Goal: Ask a question

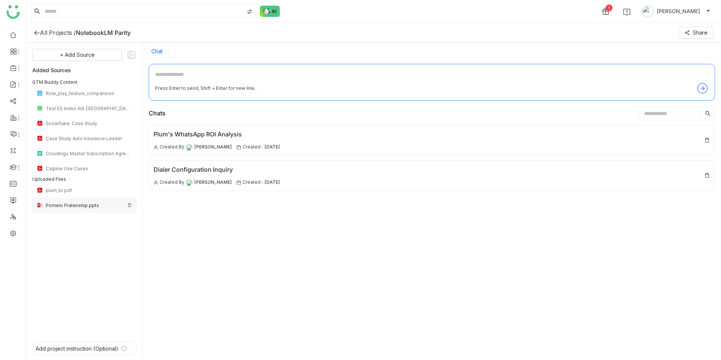
click at [132, 204] on div "Pomelo Pratenship.pptx" at bounding box center [84, 204] width 104 height 15
click at [130, 205] on img at bounding box center [129, 205] width 5 height 5
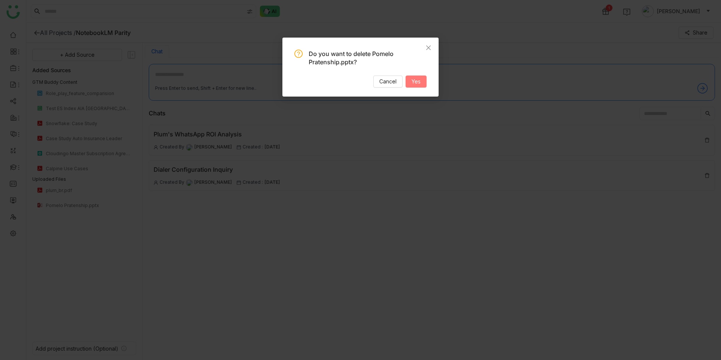
click at [418, 80] on span "Yes" at bounding box center [415, 81] width 9 height 8
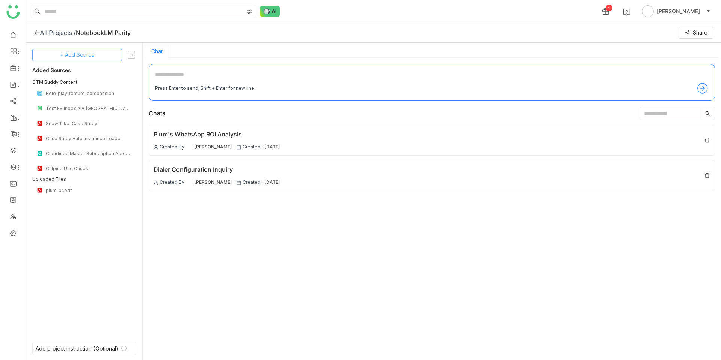
click at [75, 57] on span "+ Add Source" at bounding box center [77, 55] width 35 height 8
click at [84, 92] on span "Upload from Computer" at bounding box center [86, 91] width 49 height 7
click at [129, 207] on img at bounding box center [129, 206] width 5 height 5
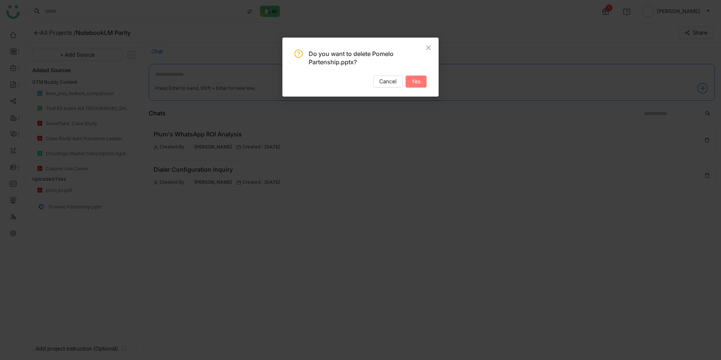
click at [416, 84] on span "Yes" at bounding box center [415, 81] width 9 height 8
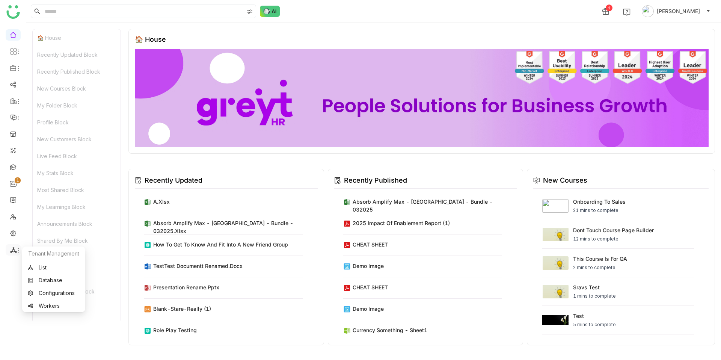
click at [14, 248] on icon at bounding box center [13, 250] width 6 height 6
click at [44, 266] on link "List" at bounding box center [54, 267] width 52 height 5
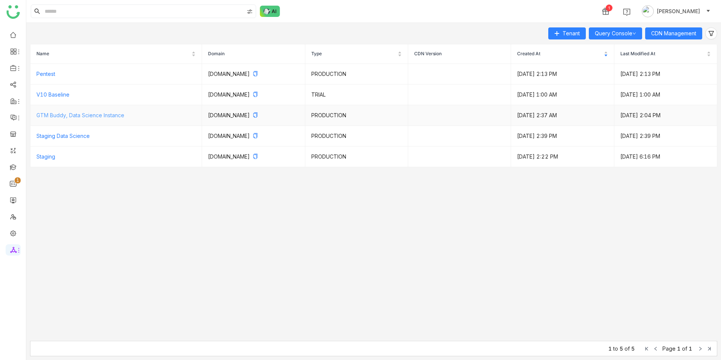
click at [68, 115] on link "GTM Buddy, Data Science Instance" at bounding box center [80, 115] width 88 height 6
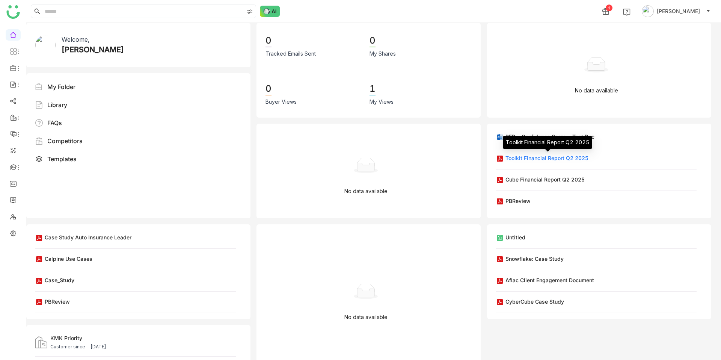
click at [582, 159] on div "Toolkit Financial Report Q2 2025" at bounding box center [546, 158] width 83 height 8
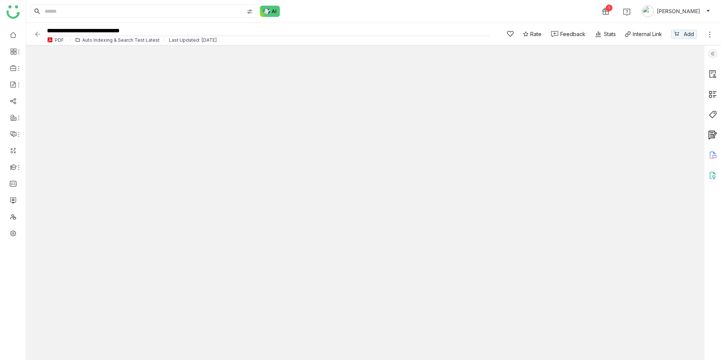
click at [164, 33] on input "**********" at bounding box center [267, 31] width 445 height 10
paste input "********"
type input "**********"
click at [352, 14] on div "1 [PERSON_NAME]" at bounding box center [373, 11] width 695 height 23
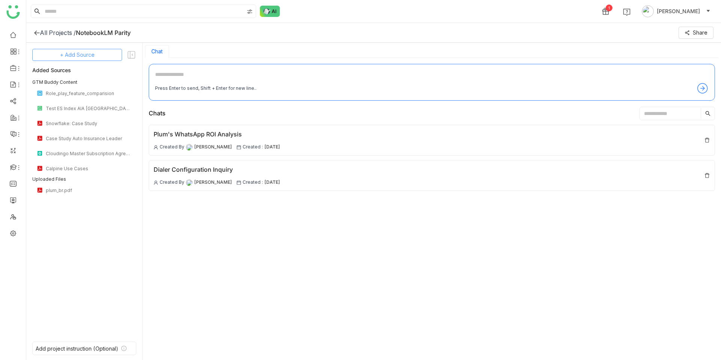
click at [82, 55] on span "+ Add Source" at bounding box center [77, 55] width 35 height 8
click at [89, 87] on div "Upload from Computer" at bounding box center [81, 91] width 69 height 17
click at [97, 54] on button "+ Add Source" at bounding box center [77, 55] width 90 height 12
click at [93, 72] on span "GTM Buddy Content" at bounding box center [79, 75] width 43 height 7
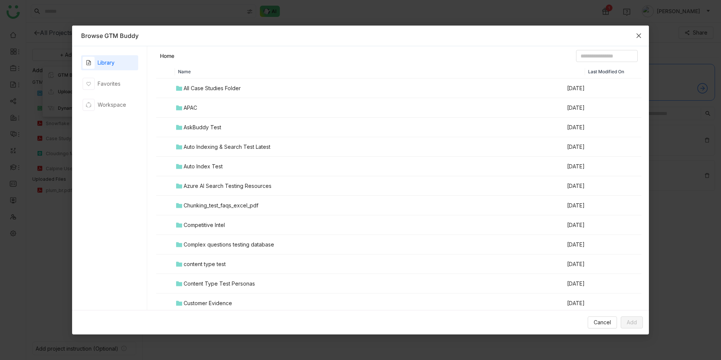
click at [642, 32] on span "Close" at bounding box center [638, 36] width 20 height 20
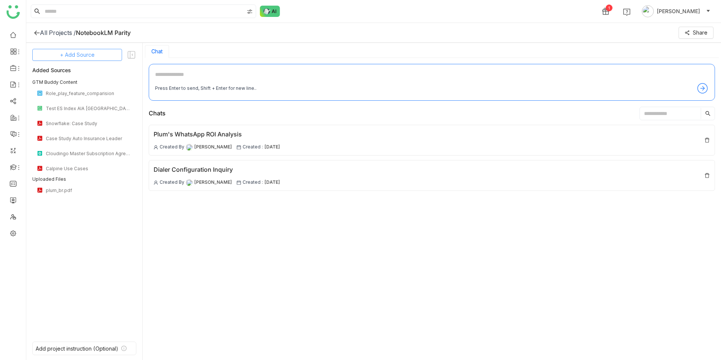
click at [99, 51] on button "+ Add Source" at bounding box center [77, 55] width 90 height 12
click at [91, 92] on span "Upload from Computer" at bounding box center [82, 91] width 49 height 7
click at [205, 77] on textarea at bounding box center [431, 76] width 553 height 12
type textarea "*"
click at [255, 71] on textarea "**********" at bounding box center [431, 76] width 553 height 12
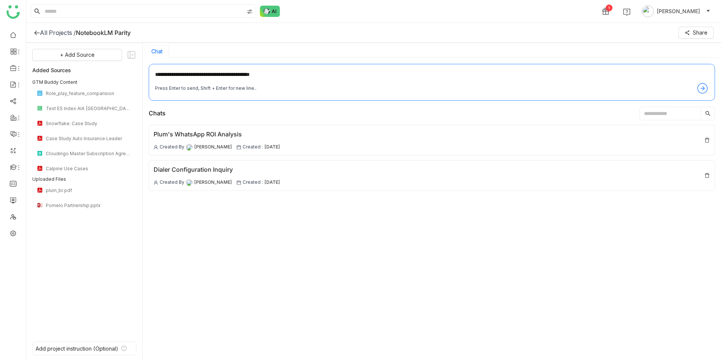
click at [255, 71] on textarea "**********" at bounding box center [431, 76] width 553 height 12
click at [288, 74] on textarea "**********" at bounding box center [431, 76] width 553 height 12
type textarea "**********"
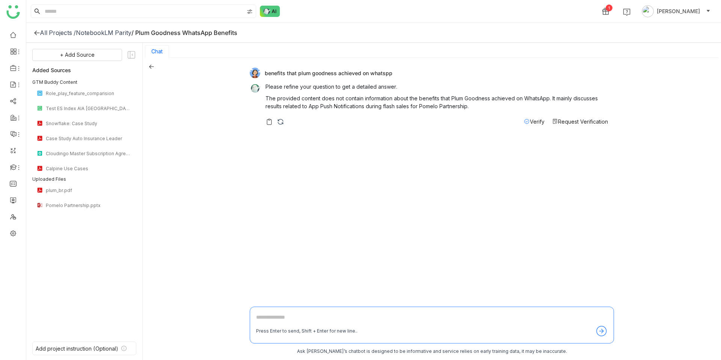
click at [265, 315] on textarea at bounding box center [431, 319] width 351 height 12
type textarea "*"
click at [64, 190] on div "plum_br.pdf" at bounding box center [85, 190] width 78 height 6
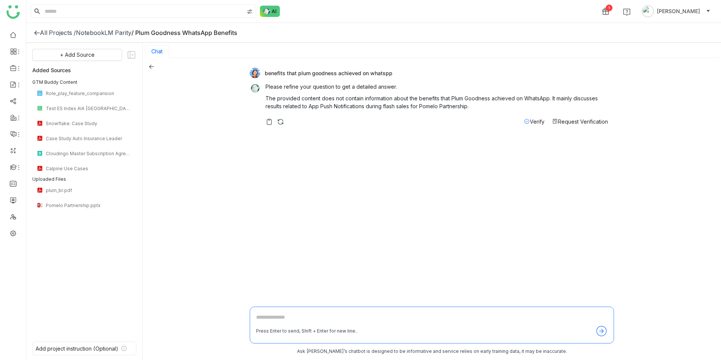
click at [347, 317] on textarea at bounding box center [431, 319] width 351 height 12
type textarea "*"
type textarea "**********"
click at [130, 188] on img at bounding box center [129, 190] width 5 height 5
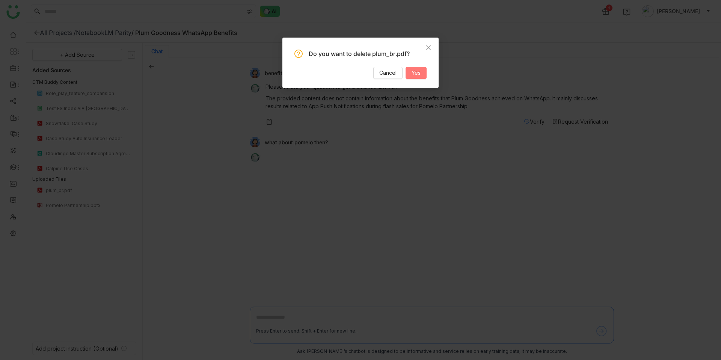
click at [414, 70] on span "Yes" at bounding box center [415, 73] width 9 height 8
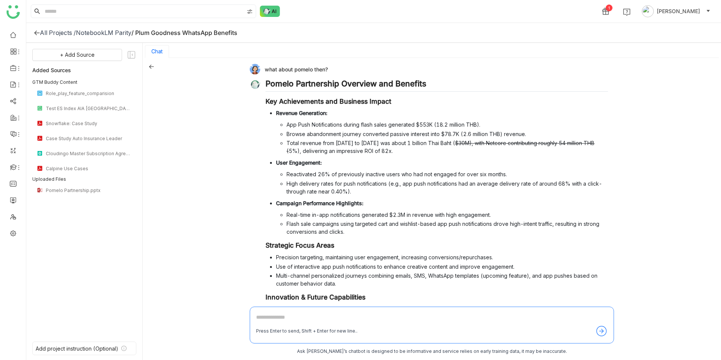
scroll to position [213, 0]
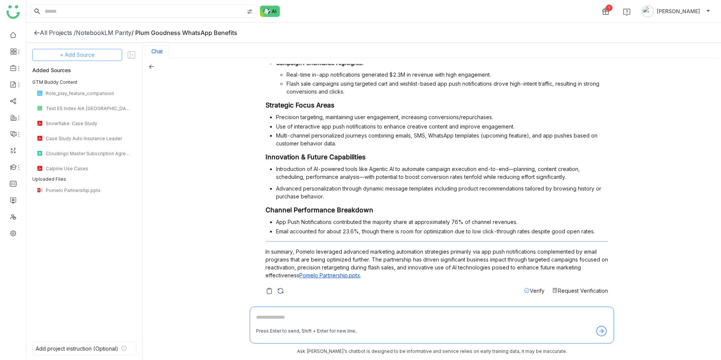
click at [80, 57] on span "+ Add Source" at bounding box center [77, 55] width 35 height 8
click at [84, 93] on span "Upload from Computer" at bounding box center [82, 91] width 49 height 7
click at [277, 324] on textarea at bounding box center [431, 319] width 351 height 12
type textarea "**********"
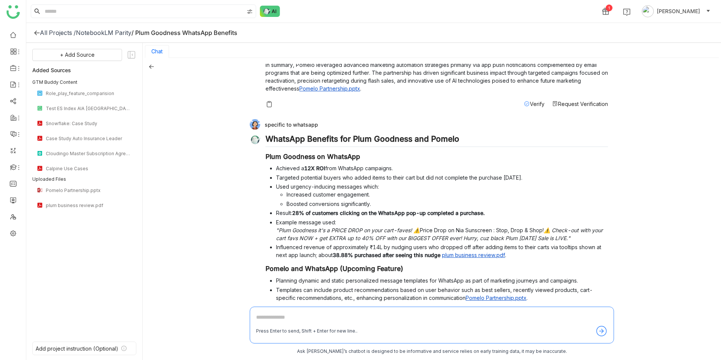
scroll to position [397, 0]
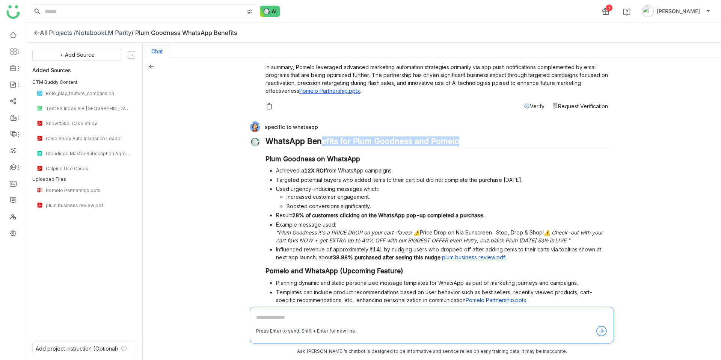
drag, startPoint x: 323, startPoint y: 139, endPoint x: 503, endPoint y: 138, distance: 179.8
click at [501, 139] on h2 "WhatsApp Benefits for Plum Goodness and Pomelo" at bounding box center [436, 142] width 342 height 13
click at [503, 138] on h2 "WhatsApp Benefits for Plum Goodness and Pomelo" at bounding box center [436, 142] width 342 height 13
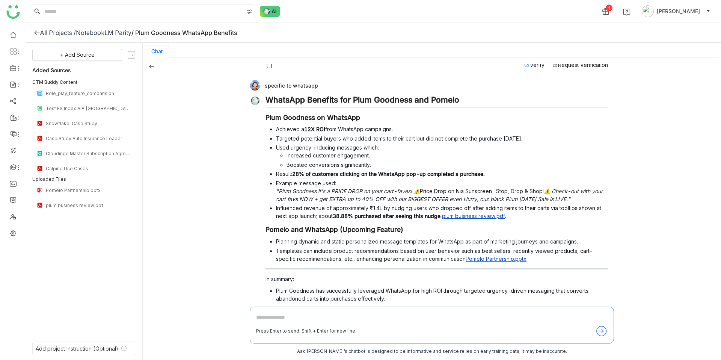
scroll to position [459, 0]
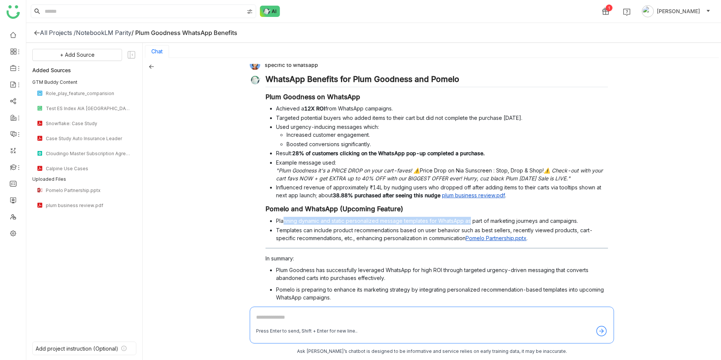
drag, startPoint x: 283, startPoint y: 224, endPoint x: 465, endPoint y: 221, distance: 182.5
click at [472, 221] on li "Planning dynamic and static personalized message templates for WhatsApp as part…" at bounding box center [442, 221] width 332 height 8
drag, startPoint x: 309, startPoint y: 108, endPoint x: 395, endPoint y: 108, distance: 86.7
click at [393, 108] on li "Achieved a 12X ROI from WhatsApp campaigns." at bounding box center [442, 108] width 332 height 8
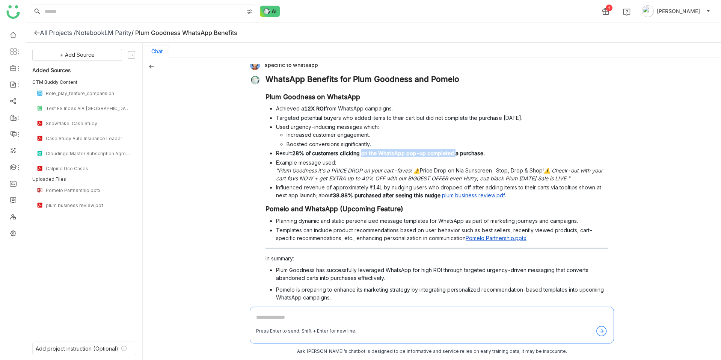
drag, startPoint x: 383, startPoint y: 154, endPoint x: 467, endPoint y: 150, distance: 84.5
click at [467, 151] on strong "28% of customers clicking on the WhatsApp pop-up completed a purchase." at bounding box center [388, 153] width 193 height 6
drag, startPoint x: 316, startPoint y: 200, endPoint x: 407, endPoint y: 198, distance: 90.9
click at [407, 198] on div "WhatsApp Benefits for Plum Goodness and Pomelo Plum Goodness on WhatsApp Achiev…" at bounding box center [436, 195] width 342 height 242
drag, startPoint x: 403, startPoint y: 198, endPoint x: 362, endPoint y: 198, distance: 41.7
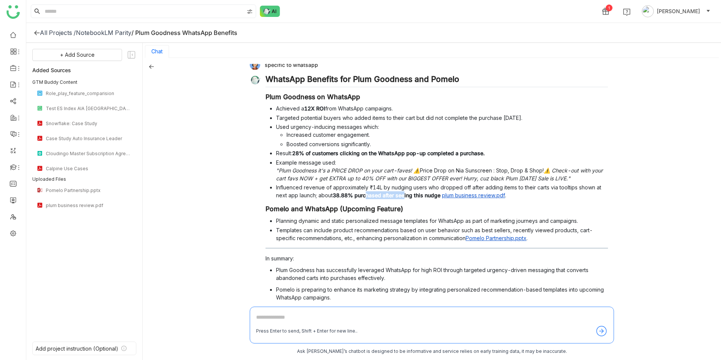
click at [362, 198] on strong "38.88% purchased after seeing this nudge" at bounding box center [387, 195] width 108 height 6
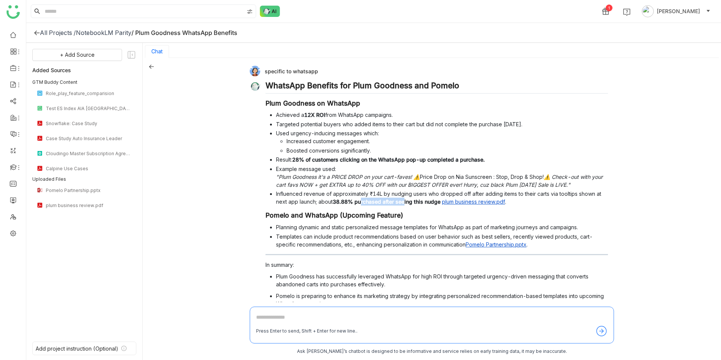
scroll to position [453, 0]
click at [370, 255] on hr at bounding box center [436, 254] width 342 height 2
click at [93, 91] on div "Role_play_feature_comparision" at bounding box center [85, 93] width 78 height 6
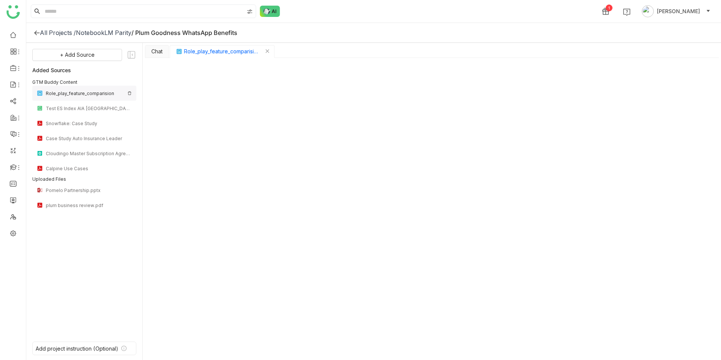
click at [77, 95] on div "Role_play_feature_comparision" at bounding box center [85, 93] width 78 height 6
click at [154, 51] on button "Chat" at bounding box center [156, 51] width 11 height 6
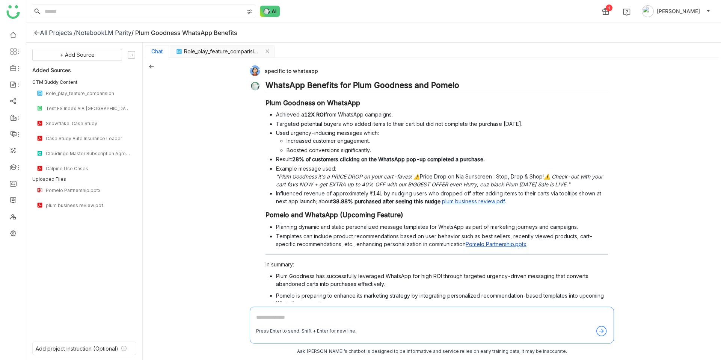
scroll to position [493, 0]
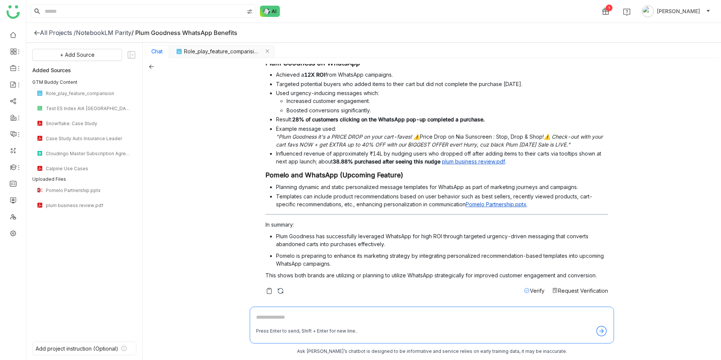
click at [285, 322] on textarea at bounding box center [431, 319] width 351 height 12
type textarea "**********"
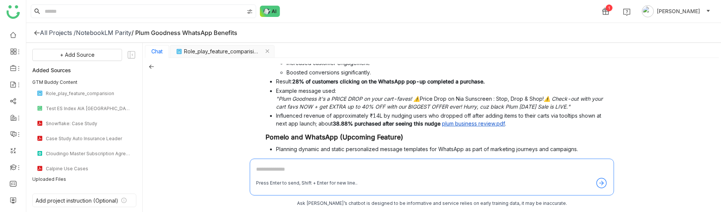
scroll to position [679, 0]
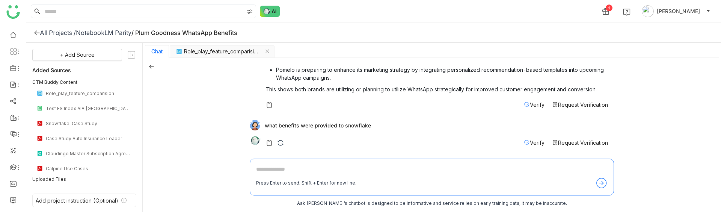
click at [281, 144] on img at bounding box center [281, 143] width 8 height 8
click at [286, 167] on textarea at bounding box center [431, 171] width 351 height 12
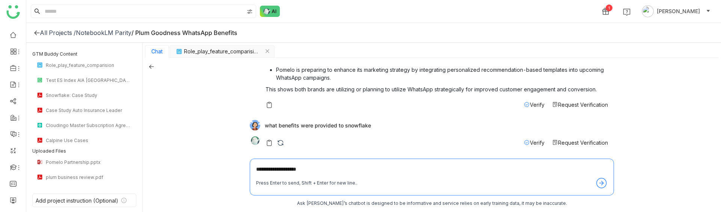
click at [347, 172] on textarea "**********" at bounding box center [431, 171] width 351 height 12
type textarea "**********"
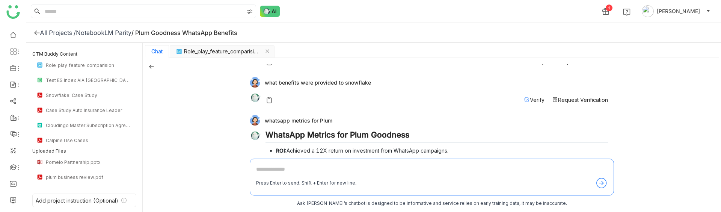
scroll to position [719, 0]
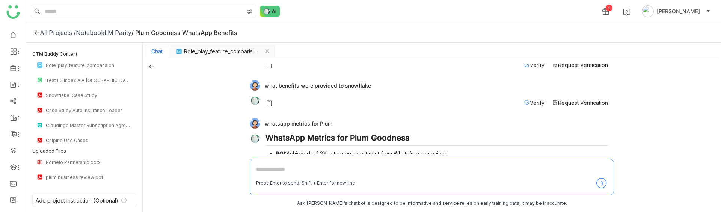
click at [337, 83] on div "what benefits were provided to snowflake" at bounding box center [429, 85] width 358 height 11
copy div "what benefits were provided to snowflake"
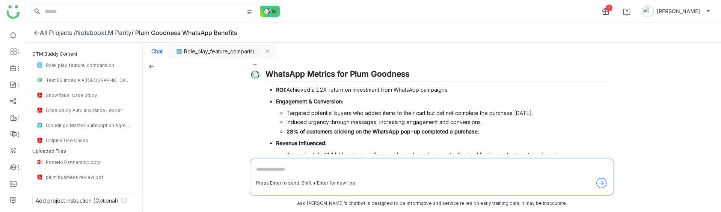
scroll to position [866, 0]
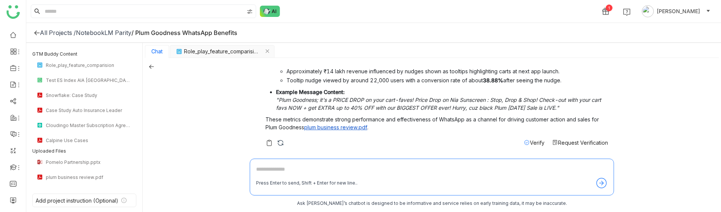
click at [291, 173] on textarea at bounding box center [431, 171] width 351 height 12
paste textarea "**********"
type textarea "**********"
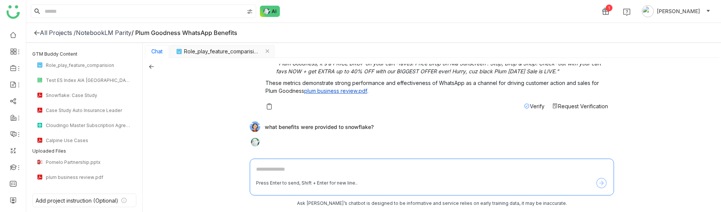
scroll to position [904, 0]
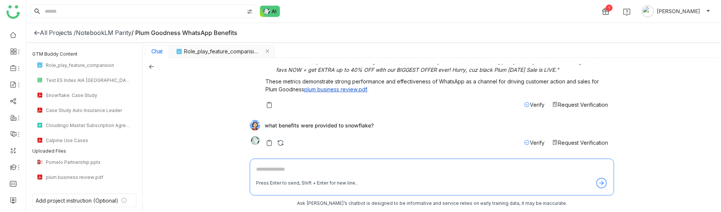
click at [324, 174] on textarea at bounding box center [431, 171] width 351 height 12
click at [288, 125] on div "what benefits were provided to snowflake?" at bounding box center [429, 125] width 358 height 11
click at [273, 172] on textarea at bounding box center [431, 171] width 351 height 12
click at [295, 124] on div "what benefits were provided to snowflake?" at bounding box center [429, 125] width 358 height 11
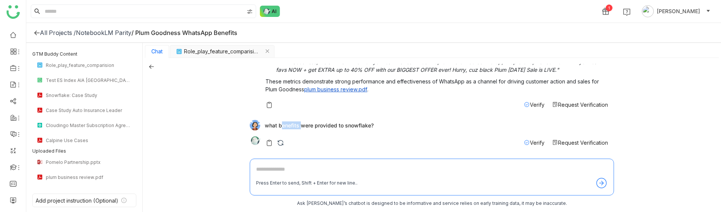
click at [295, 124] on div "what benefits were provided to snowflake?" at bounding box center [429, 125] width 358 height 11
copy div "benefits"
click at [266, 171] on textarea at bounding box center [431, 171] width 351 height 12
paste textarea "********"
type textarea "**********"
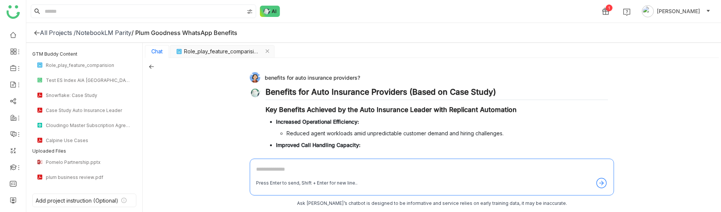
scroll to position [996, 0]
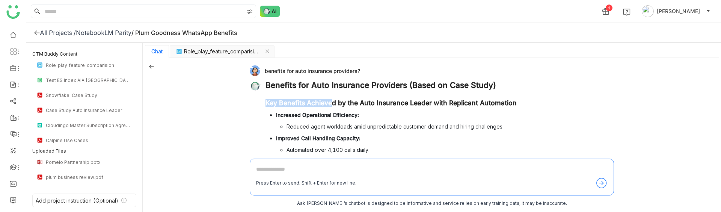
drag, startPoint x: 333, startPoint y: 104, endPoint x: 411, endPoint y: 96, distance: 78.4
drag, startPoint x: 432, startPoint y: 102, endPoint x: 451, endPoint y: 102, distance: 19.1
click at [451, 102] on h3 "Key Benefits Achieved by the Auto Insurance Leader with Replicant Automation" at bounding box center [436, 103] width 342 height 8
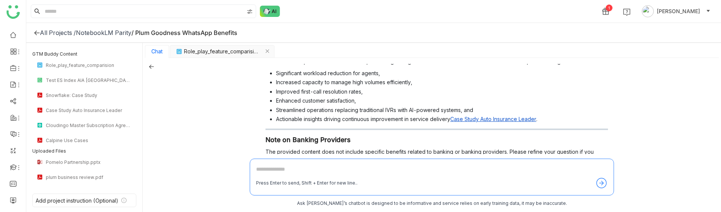
scroll to position [1275, 0]
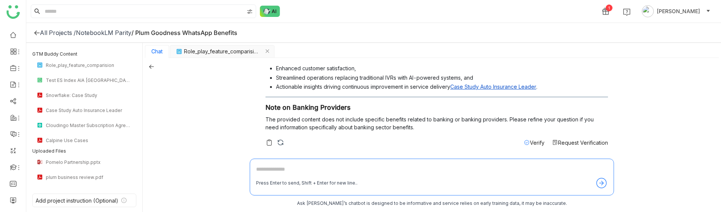
click at [285, 170] on textarea at bounding box center [431, 171] width 351 height 12
type textarea "**********"
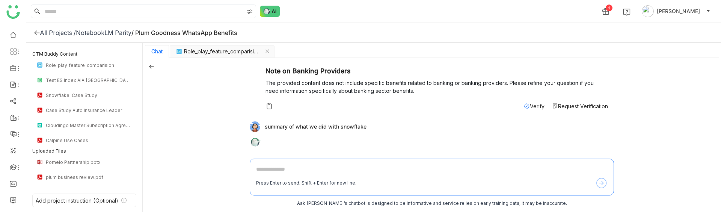
scroll to position [1312, 0]
click at [309, 121] on div "summary of what we did with snowflake" at bounding box center [429, 125] width 358 height 11
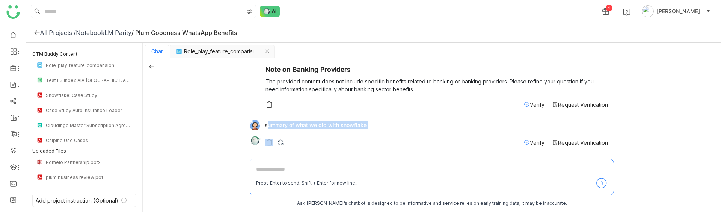
click at [309, 121] on div "summary of what we did with snowflake" at bounding box center [429, 125] width 358 height 11
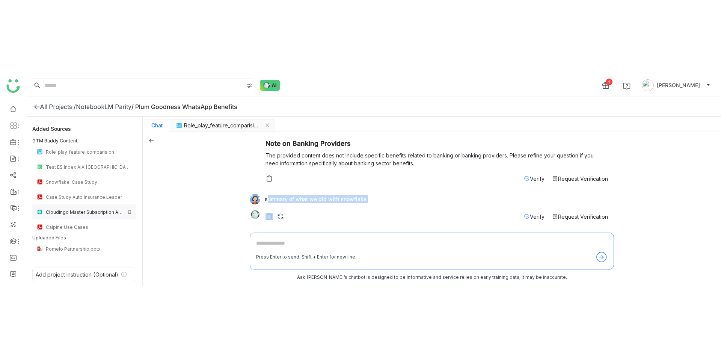
scroll to position [14, 0]
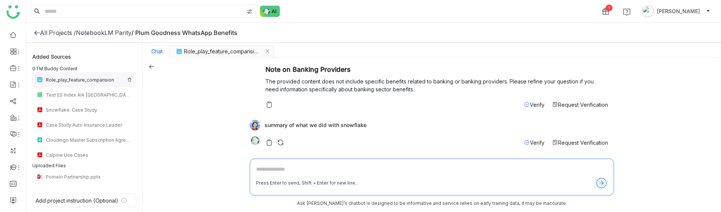
click at [78, 82] on div "Role_play_feature_comparision" at bounding box center [85, 80] width 78 height 6
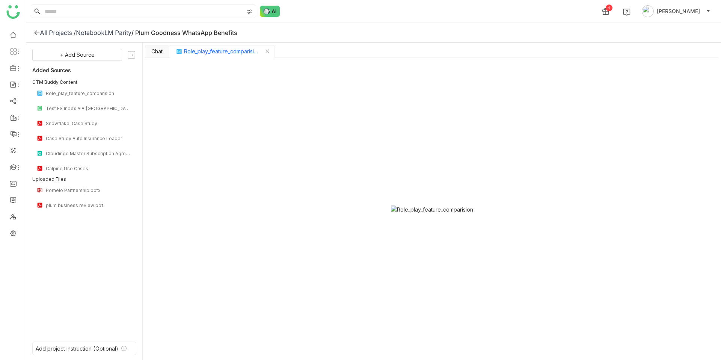
scroll to position [0, 0]
click at [152, 54] on button "Chat" at bounding box center [156, 51] width 11 height 6
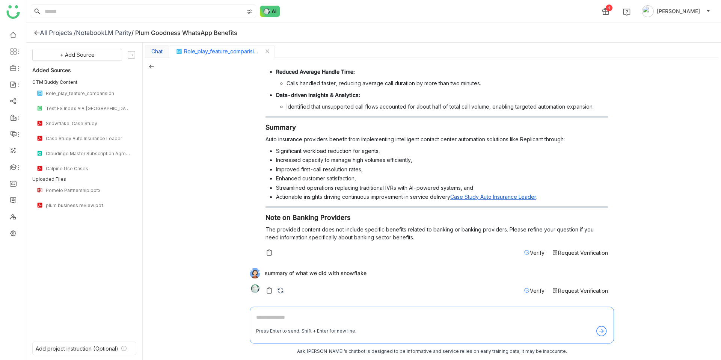
scroll to position [1165, 0]
click at [274, 319] on textarea at bounding box center [431, 319] width 351 height 12
type textarea "**********"
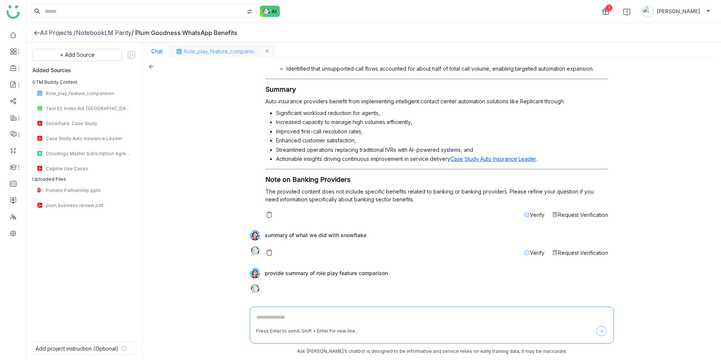
click at [219, 57] on div "Role_play_feature_comparision" at bounding box center [222, 51] width 105 height 13
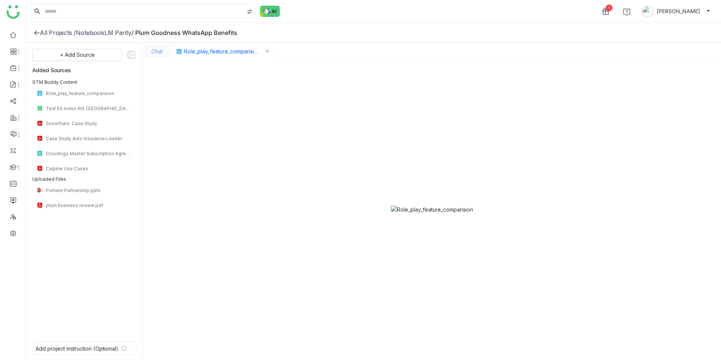
click at [154, 56] on div "Chat" at bounding box center [157, 51] width 24 height 13
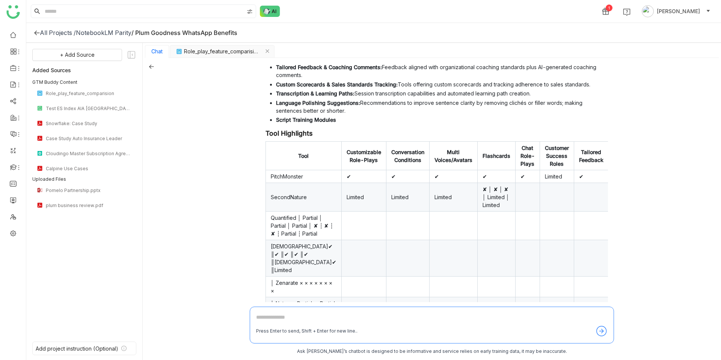
scroll to position [1780, 0]
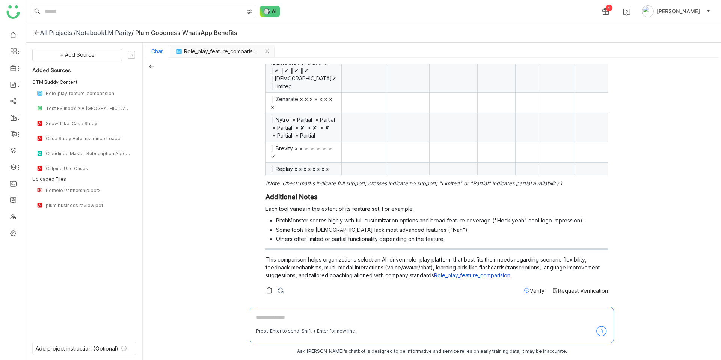
click at [279, 327] on div "Press Enter to send, Shift + Enter for new line.." at bounding box center [306, 330] width 101 height 7
click at [276, 322] on textarea at bounding box center [431, 319] width 351 height 12
type textarea "*"
click at [218, 55] on span "Role_play_feature_comparision" at bounding box center [221, 51] width 75 height 8
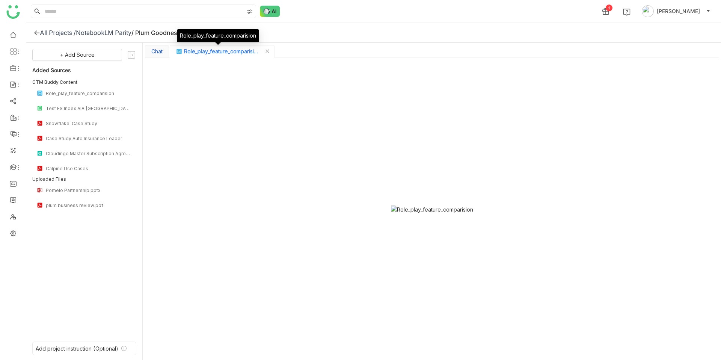
click at [157, 52] on button "Chat" at bounding box center [156, 51] width 11 height 6
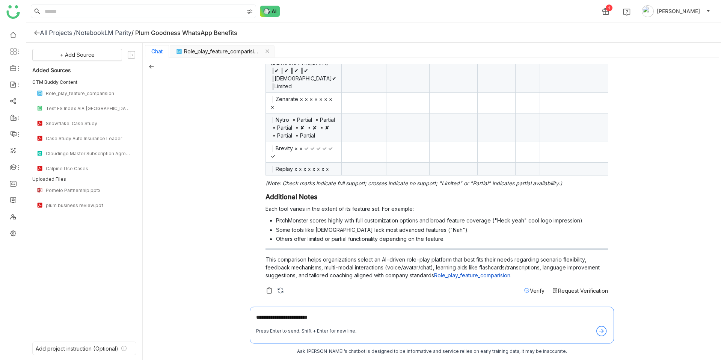
click at [343, 314] on textarea "**********" at bounding box center [431, 319] width 351 height 12
type textarea "**********"
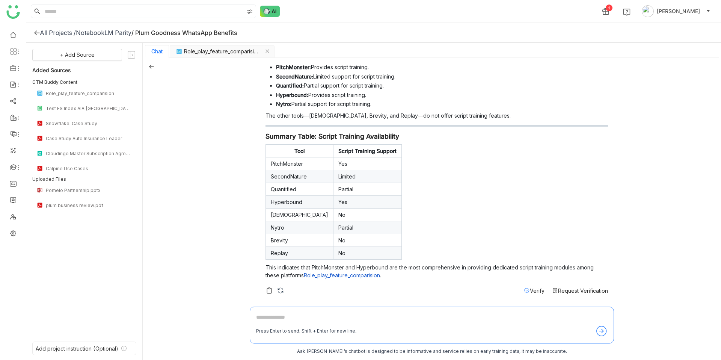
scroll to position [2073, 0]
click at [236, 49] on span "Role_play_feature_comparision" at bounding box center [221, 51] width 75 height 8
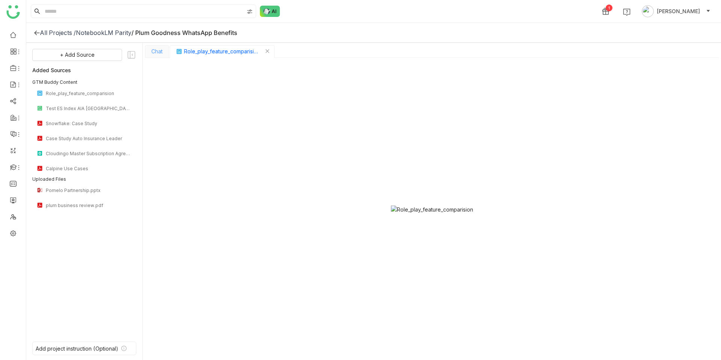
click at [163, 56] on div "Chat" at bounding box center [157, 51] width 24 height 13
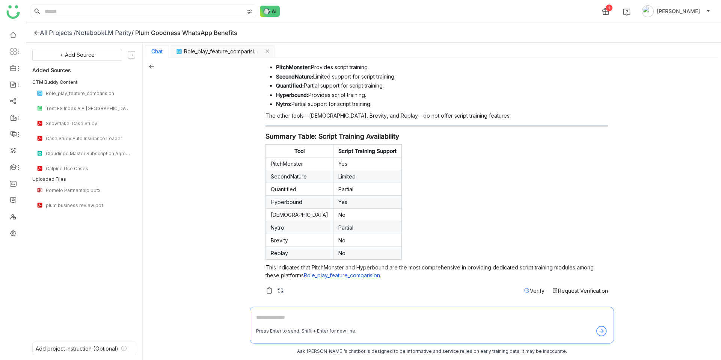
scroll to position [1989, 0]
click at [205, 52] on span "Role_play_feature_comparision" at bounding box center [221, 51] width 75 height 8
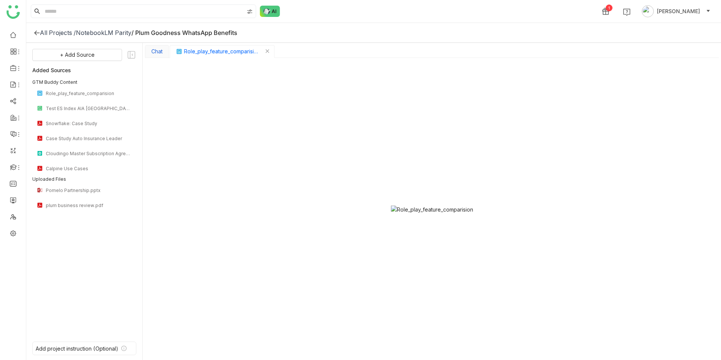
click at [155, 54] on button "Chat" at bounding box center [156, 51] width 11 height 6
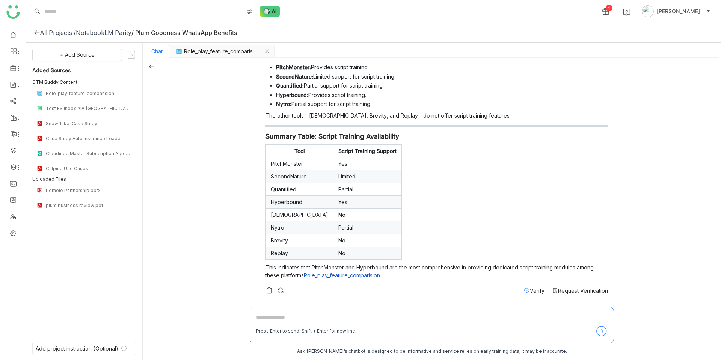
click at [275, 327] on div "Press Enter to send, Shift + Enter for new line.." at bounding box center [306, 330] width 101 height 7
click at [274, 323] on textarea at bounding box center [431, 319] width 351 height 12
type textarea "**********"
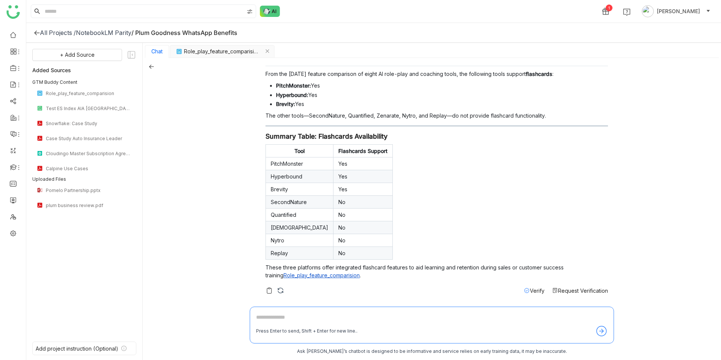
scroll to position [2340, 0]
click at [227, 48] on span "Role_play_feature_comparision" at bounding box center [221, 51] width 75 height 8
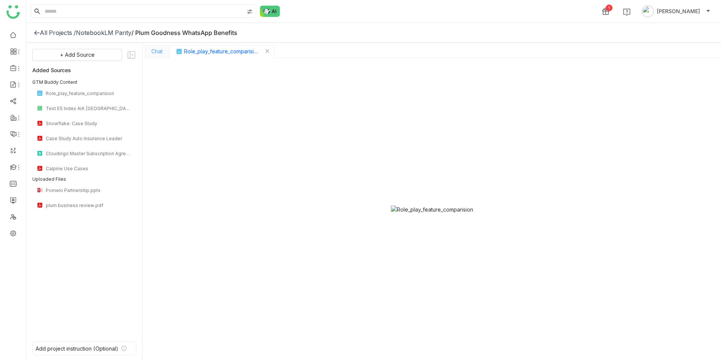
click at [151, 55] on div "Chat" at bounding box center [157, 51] width 24 height 13
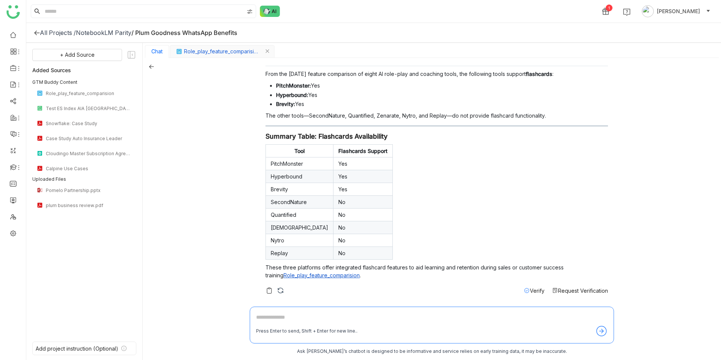
click at [197, 50] on span "Role_play_feature_comparision" at bounding box center [221, 51] width 75 height 8
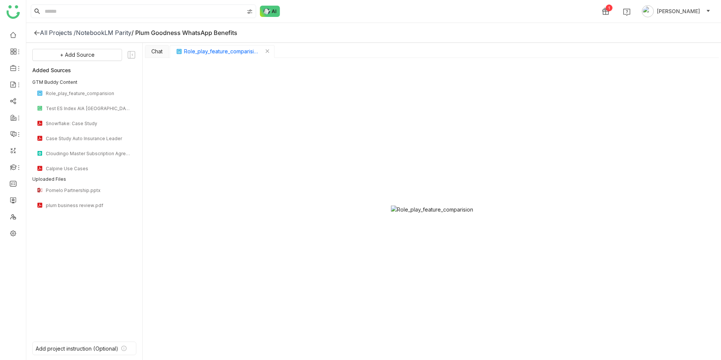
click at [473, 205] on img at bounding box center [432, 209] width 82 height 8
click at [152, 49] on button "Chat" at bounding box center [156, 51] width 11 height 6
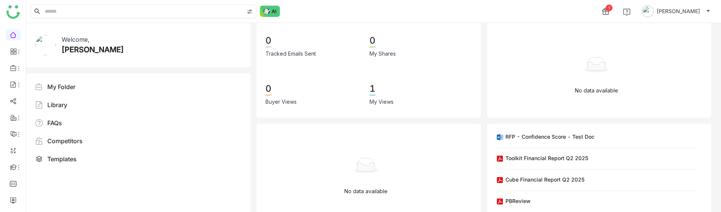
click at [98, 6] on input at bounding box center [143, 11] width 200 height 13
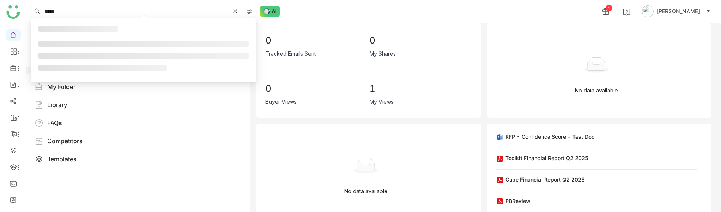
type input "*****"
